Goal: Task Accomplishment & Management: Manage account settings

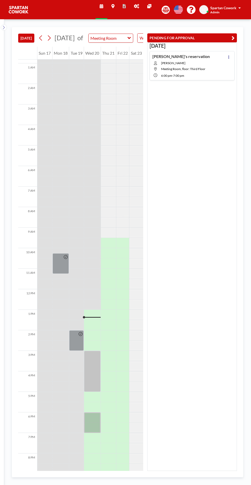
scroll to position [41, 0]
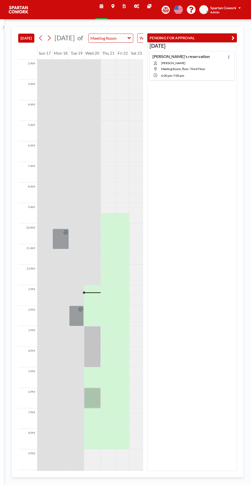
click at [229, 56] on icon at bounding box center [229, 56] width 1 height 3
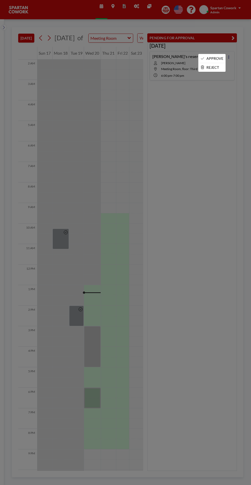
click at [217, 56] on li "APPROVE" at bounding box center [212, 58] width 27 height 9
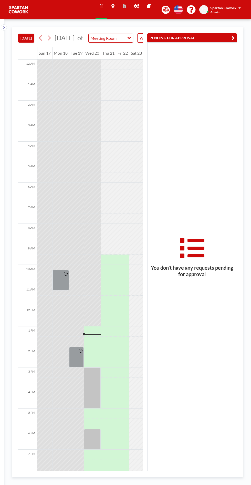
scroll to position [41, 0]
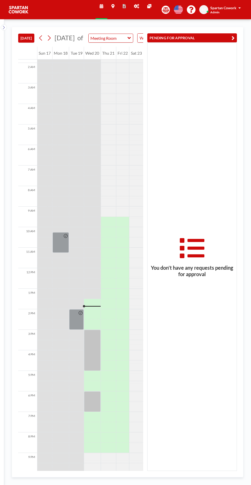
scroll to position [41, 0]
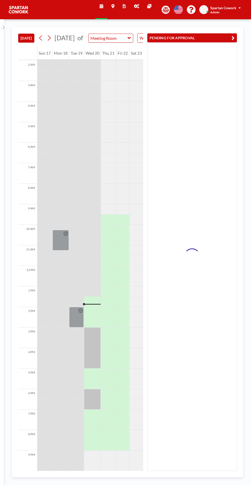
scroll to position [41, 0]
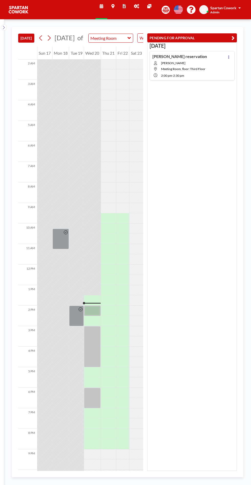
click at [228, 55] on button at bounding box center [229, 57] width 6 height 6
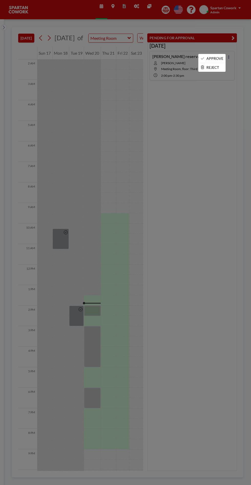
click at [218, 58] on li "APPROVE" at bounding box center [212, 58] width 27 height 9
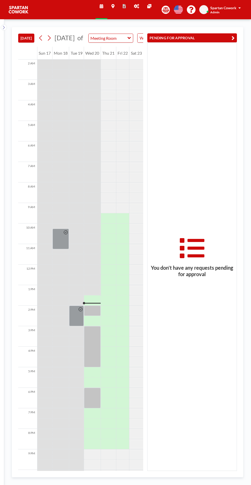
click at [91, 316] on div at bounding box center [92, 311] width 17 height 10
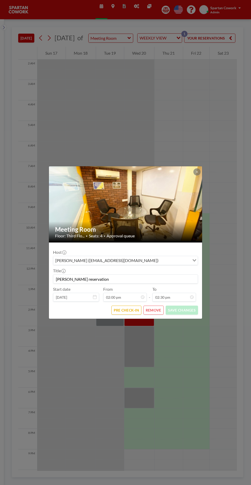
click at [199, 172] on button at bounding box center [197, 171] width 7 height 7
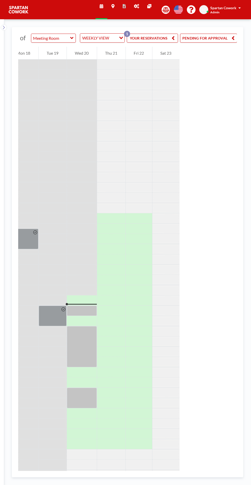
scroll to position [0, 0]
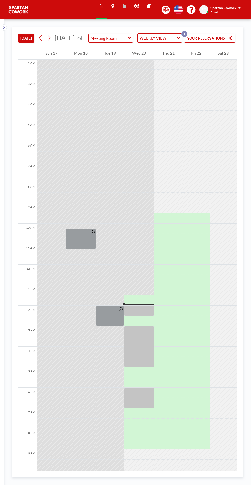
scroll to position [0, 57]
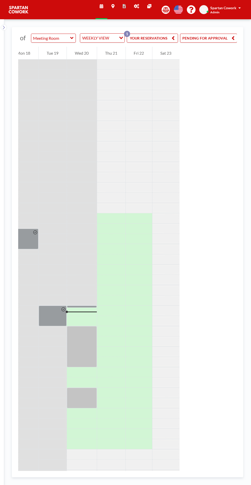
click at [88, 308] on div at bounding box center [82, 307] width 30 height 2
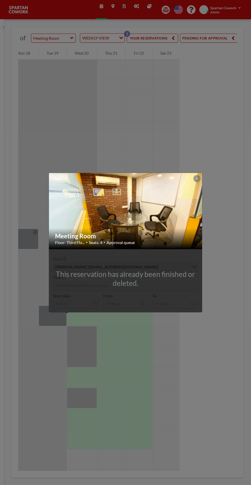
click at [197, 179] on icon at bounding box center [197, 179] width 2 height 2
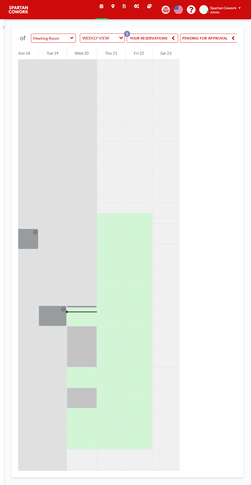
scroll to position [0, 0]
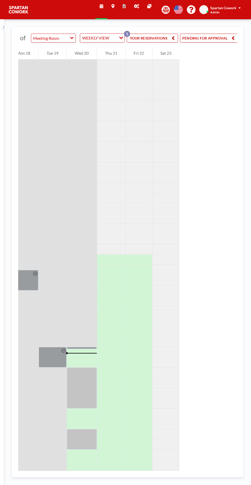
click at [90, 349] on div at bounding box center [82, 348] width 30 height 2
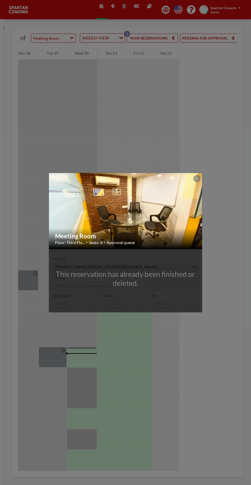
click at [197, 179] on icon at bounding box center [197, 179] width 2 height 2
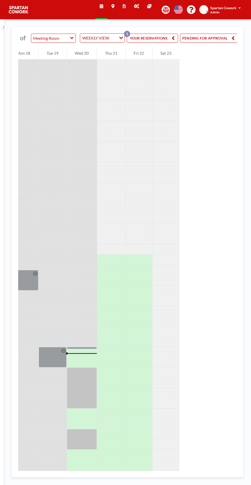
click at [82, 349] on div at bounding box center [82, 348] width 30 height 2
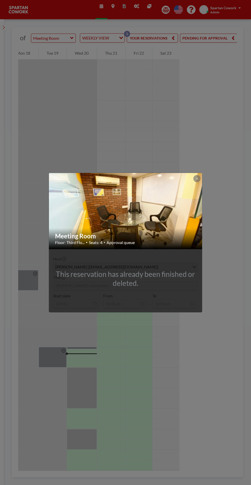
click at [195, 181] on button at bounding box center [197, 178] width 7 height 7
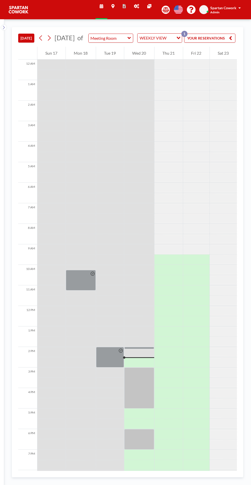
scroll to position [41, 0]
